Goal: Task Accomplishment & Management: Manage account settings

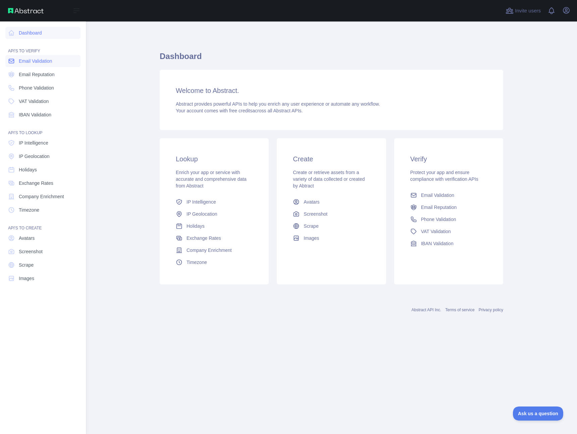
click at [17, 59] on link "Email Validation" at bounding box center [42, 61] width 75 height 12
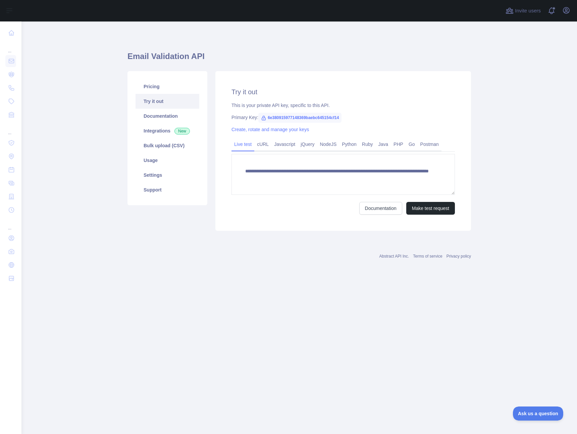
click at [122, 86] on main "**********" at bounding box center [299, 227] width 556 height 413
click at [564, 12] on icon "button" at bounding box center [566, 10] width 8 height 8
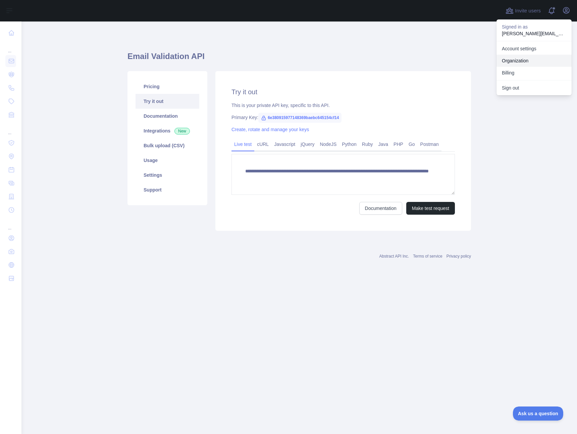
click at [525, 57] on link "Organization" at bounding box center [534, 61] width 75 height 12
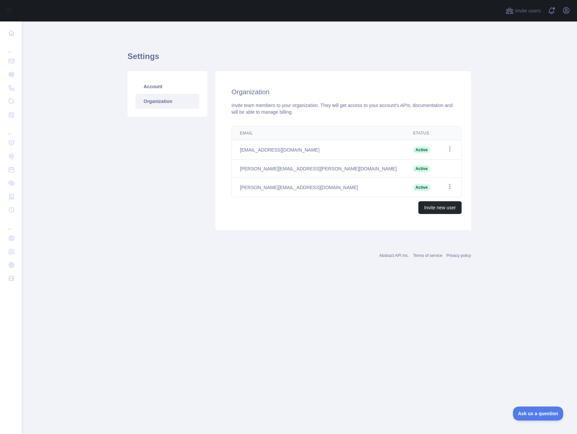
click at [120, 233] on main "Settings Account Organization Organization Invite team members to your organiza…" at bounding box center [299, 227] width 556 height 413
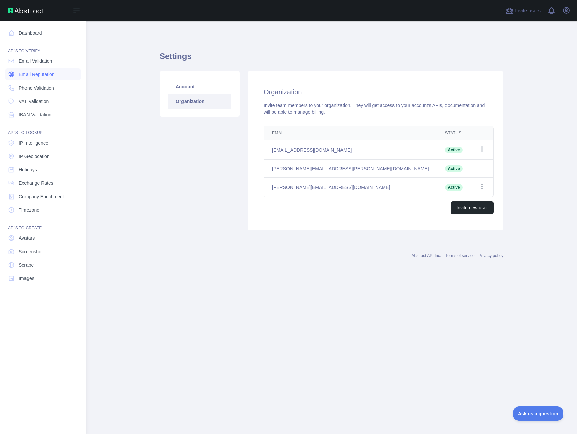
click at [27, 73] on span "Email Reputation" at bounding box center [37, 74] width 36 height 7
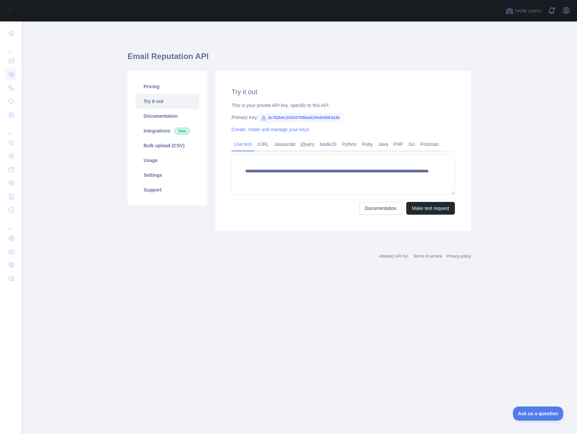
click at [95, 125] on main "**********" at bounding box center [299, 227] width 556 height 413
click at [151, 172] on link "Settings" at bounding box center [168, 175] width 64 height 15
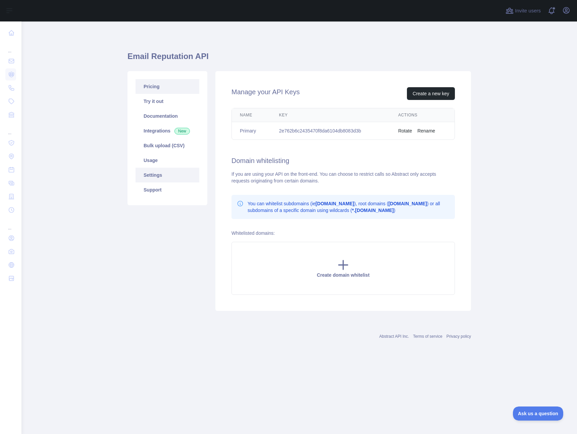
click at [159, 89] on link "Pricing" at bounding box center [168, 86] width 64 height 15
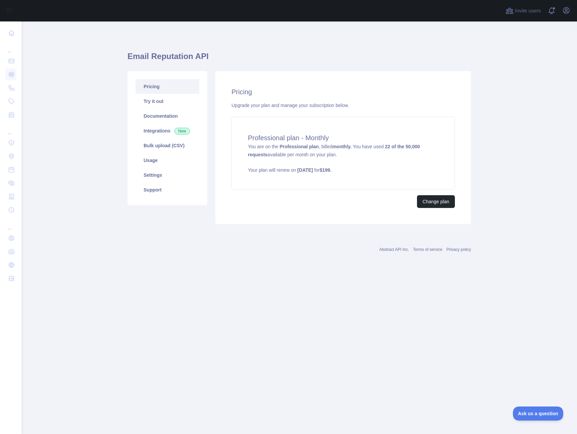
click at [95, 181] on main "Email Reputation API Pricing Try it out Documentation Integrations New Bulk upl…" at bounding box center [299, 227] width 556 height 413
click at [157, 157] on link "Usage" at bounding box center [168, 160] width 64 height 15
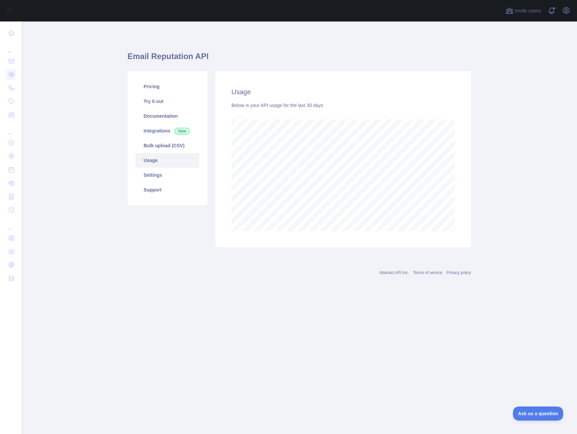
scroll to position [413, 556]
click at [150, 242] on div "Pricing Try it out Documentation Integrations New Bulk upload (CSV) Usage Setti…" at bounding box center [167, 159] width 88 height 176
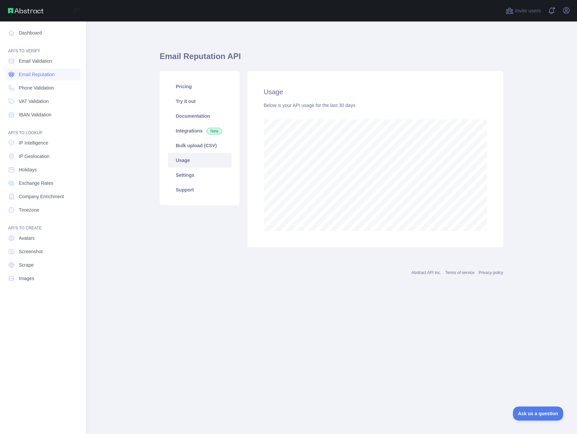
scroll to position [335182, 335103]
click at [15, 61] on link "Email Validation" at bounding box center [42, 61] width 75 height 12
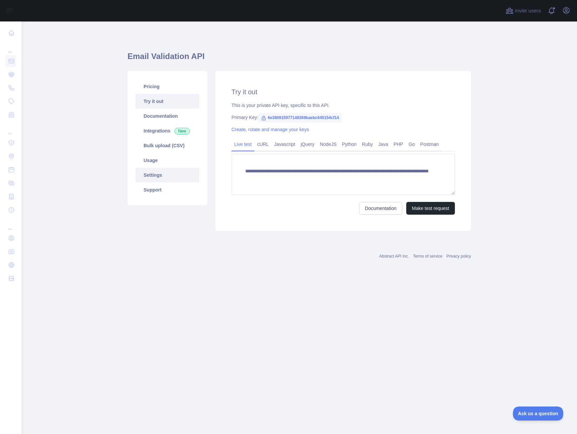
click at [160, 172] on link "Settings" at bounding box center [168, 175] width 64 height 15
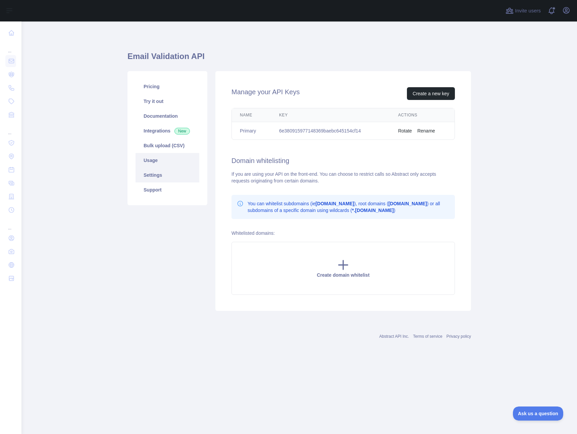
click at [158, 164] on link "Usage" at bounding box center [168, 160] width 64 height 15
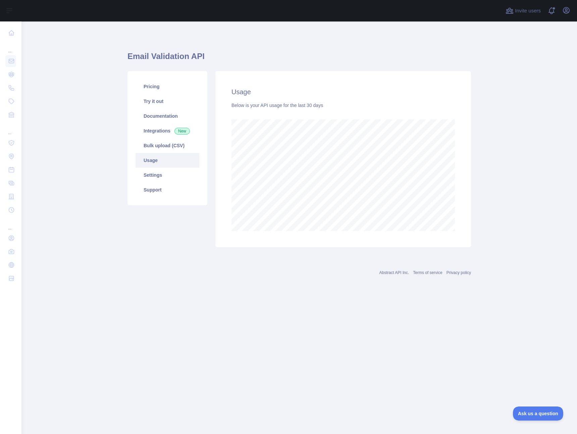
scroll to position [413, 556]
click at [177, 278] on div "Abstract API Inc. Terms of service Privacy policy" at bounding box center [300, 269] width 344 height 24
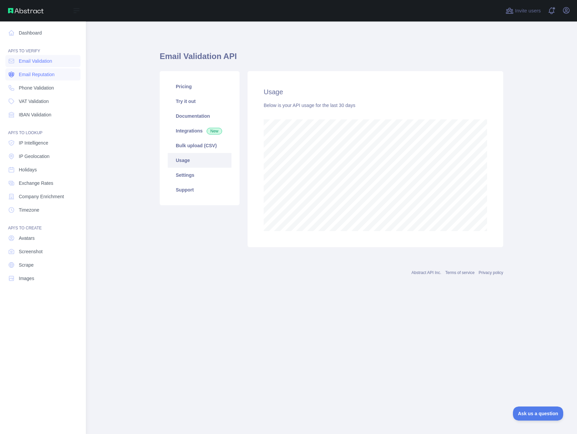
click at [45, 79] on link "Email Reputation" at bounding box center [42, 74] width 75 height 12
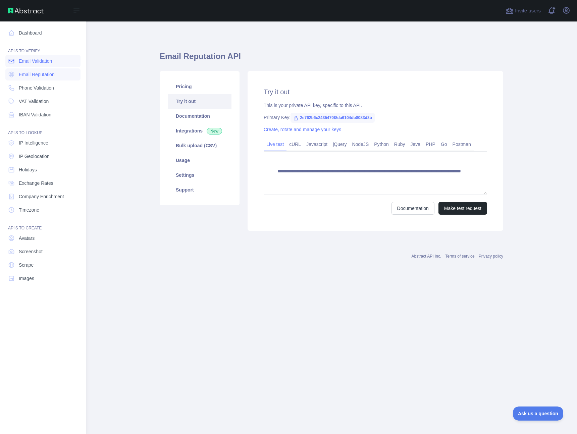
click at [51, 61] on span "Email Validation" at bounding box center [35, 61] width 33 height 7
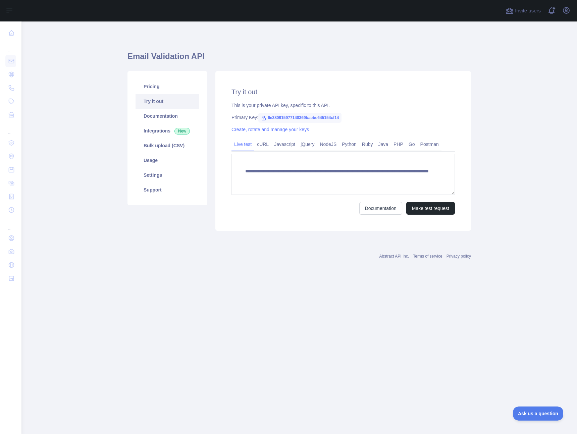
click at [109, 75] on main "**********" at bounding box center [299, 227] width 556 height 413
click at [165, 86] on link "Pricing" at bounding box center [168, 86] width 64 height 15
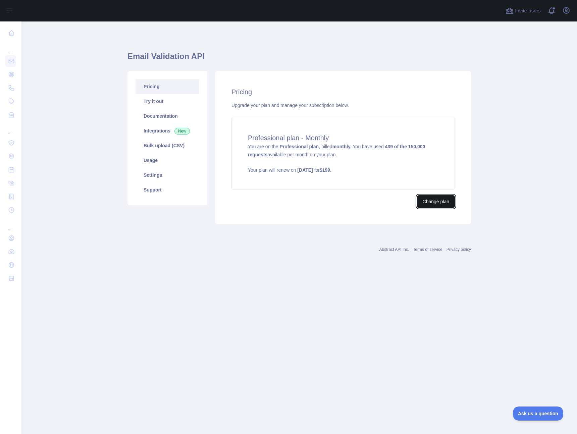
click at [433, 197] on button "Change plan" at bounding box center [436, 201] width 38 height 13
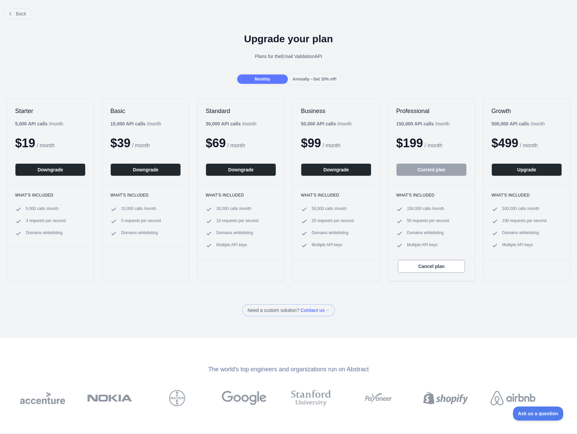
click at [100, 21] on div "Back" at bounding box center [288, 14] width 577 height 22
click at [15, 9] on button "Back" at bounding box center [16, 13] width 27 height 11
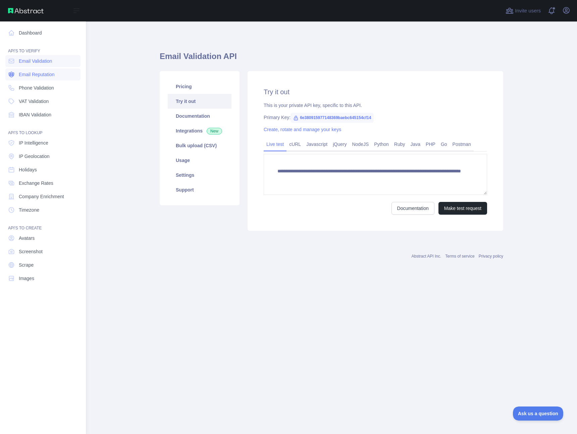
click at [38, 74] on span "Email Reputation" at bounding box center [37, 74] width 36 height 7
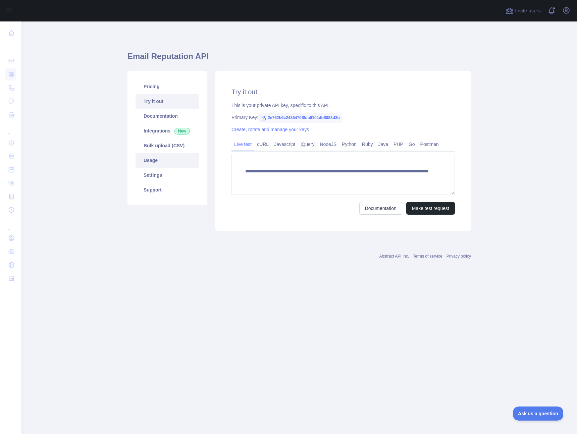
click at [155, 163] on link "Usage" at bounding box center [168, 160] width 64 height 15
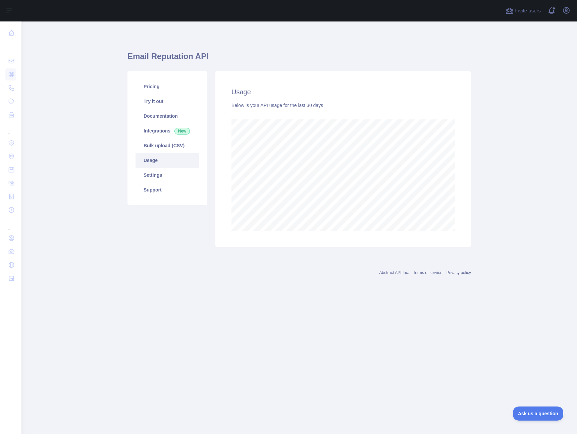
scroll to position [413, 556]
click at [85, 104] on main "Email Reputation API Pricing Try it out Documentation Integrations New Bulk upl…" at bounding box center [299, 227] width 556 height 413
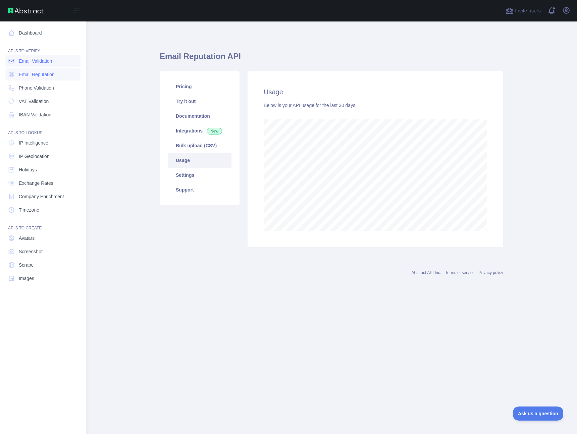
scroll to position [335182, 335103]
click at [37, 60] on span "Email Validation" at bounding box center [35, 61] width 33 height 7
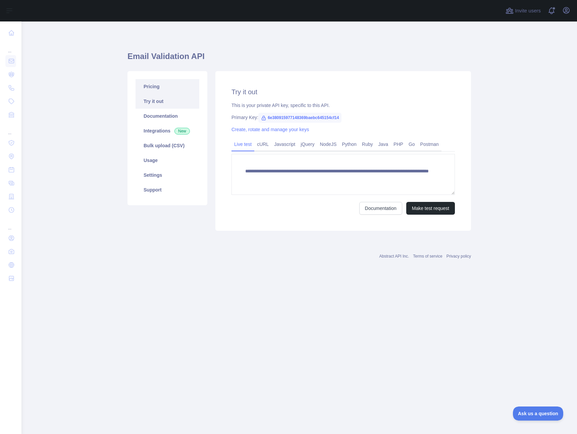
click at [160, 89] on link "Pricing" at bounding box center [168, 86] width 64 height 15
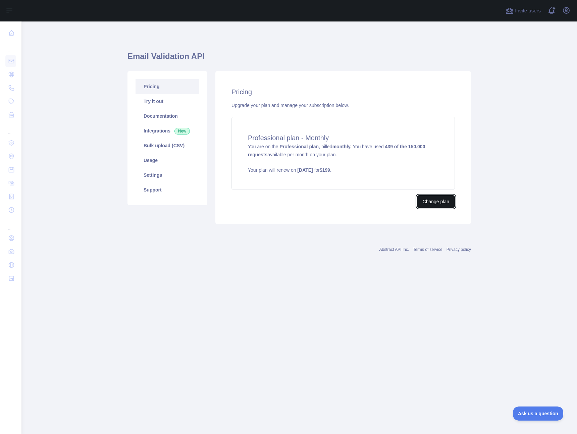
click at [424, 201] on button "Change plan" at bounding box center [436, 201] width 38 height 13
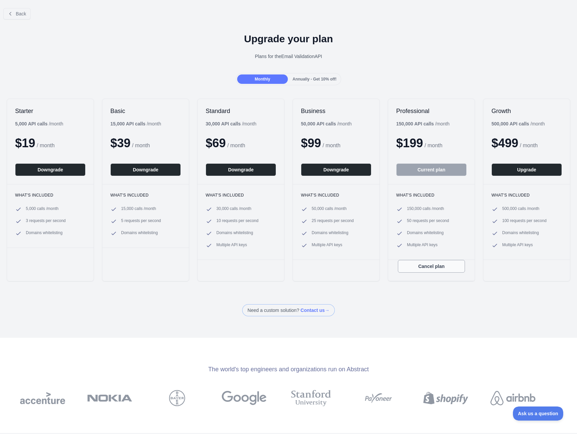
click at [417, 262] on button "Cancel plan" at bounding box center [431, 266] width 67 height 13
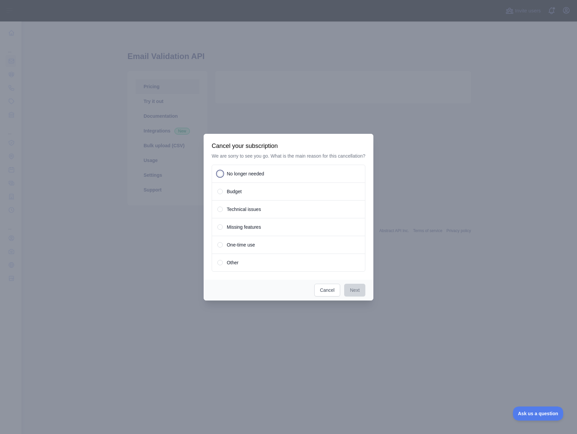
click at [219, 175] on span at bounding box center [219, 173] width 5 height 5
click at [355, 291] on button "Next" at bounding box center [354, 290] width 21 height 13
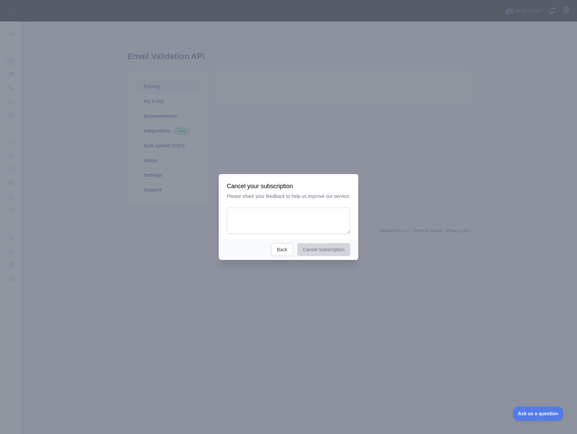
click at [260, 244] on div "Cancel Subscription Back" at bounding box center [289, 249] width 140 height 21
click at [292, 219] on textarea at bounding box center [288, 221] width 123 height 26
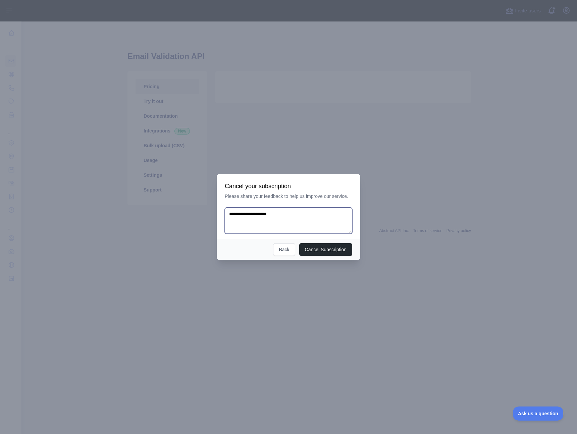
type textarea "**********"
click at [250, 249] on div "Cancel Subscription Back" at bounding box center [289, 249] width 144 height 21
click at [308, 249] on button "Cancel Subscription" at bounding box center [325, 249] width 53 height 13
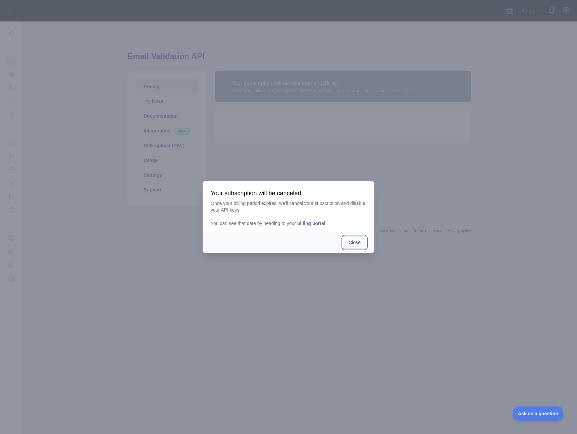
click at [352, 243] on button "Close" at bounding box center [354, 242] width 23 height 13
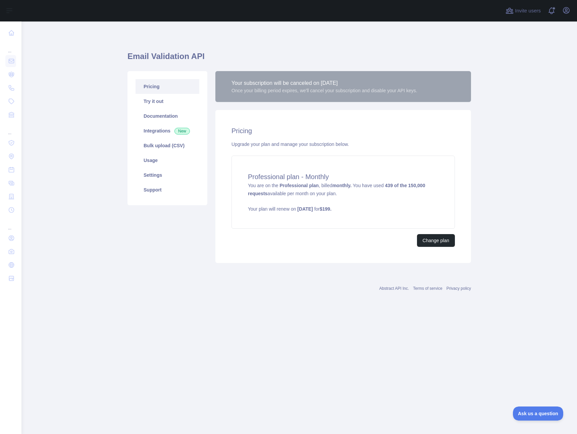
click at [266, 270] on div "Email Validation API Pricing Try it out Documentation Integrations New Bulk upl…" at bounding box center [300, 155] width 344 height 235
